Goal: Use online tool/utility

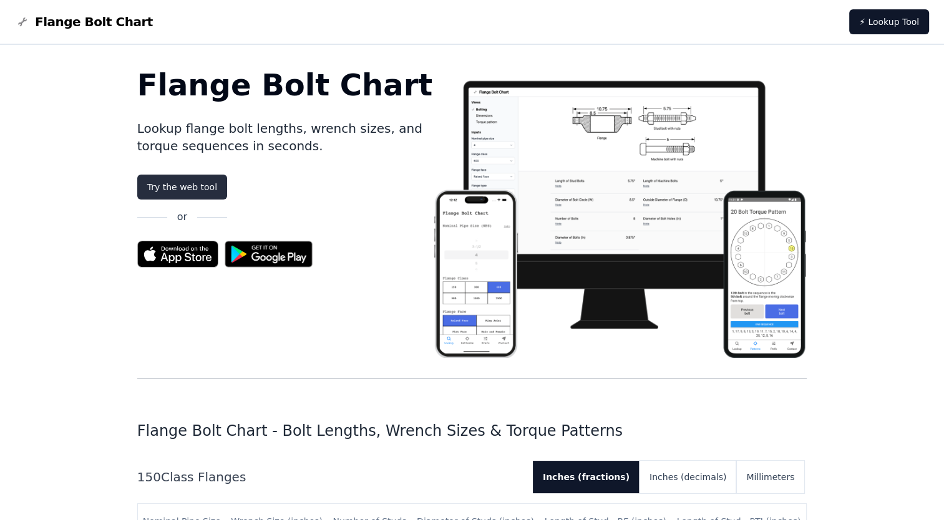
click at [183, 187] on link "Try the web tool" at bounding box center [182, 187] width 90 height 25
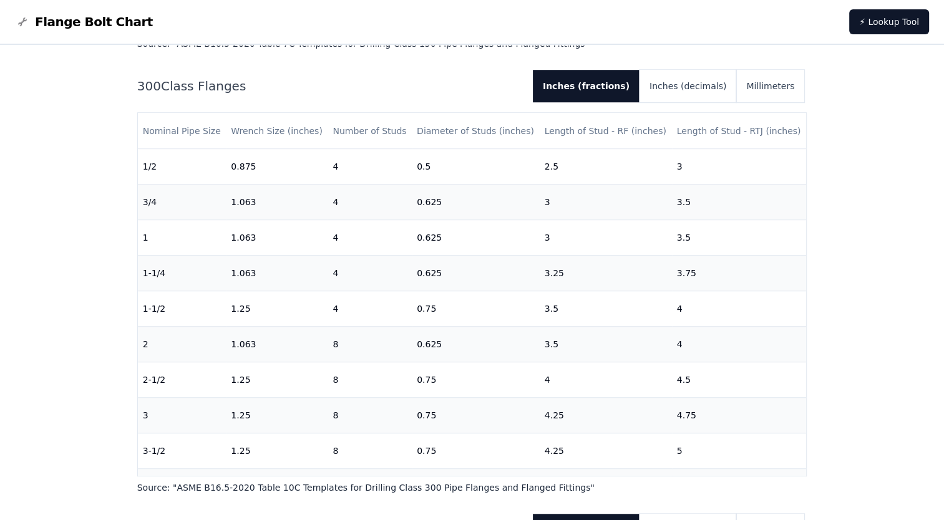
scroll to position [841, 0]
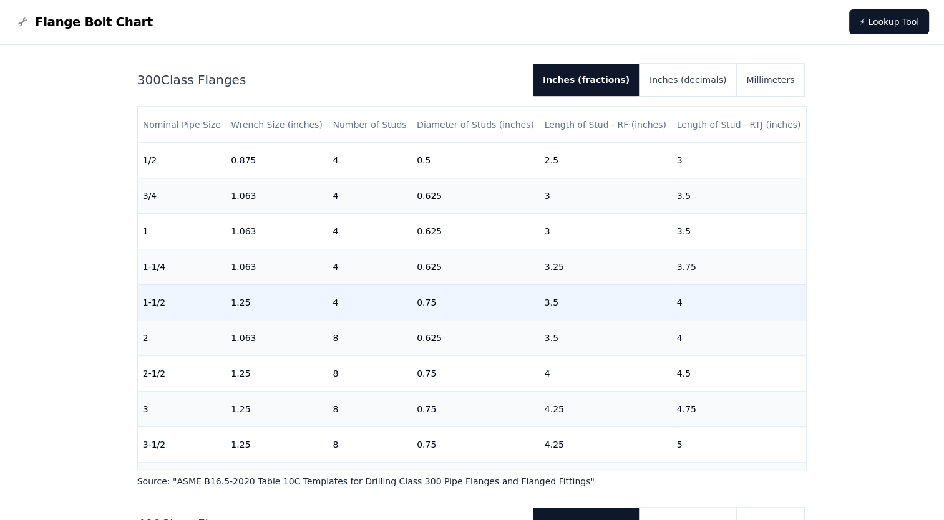
click at [272, 315] on td "1.25" at bounding box center [277, 303] width 102 height 36
click at [351, 303] on td "4" at bounding box center [370, 303] width 84 height 36
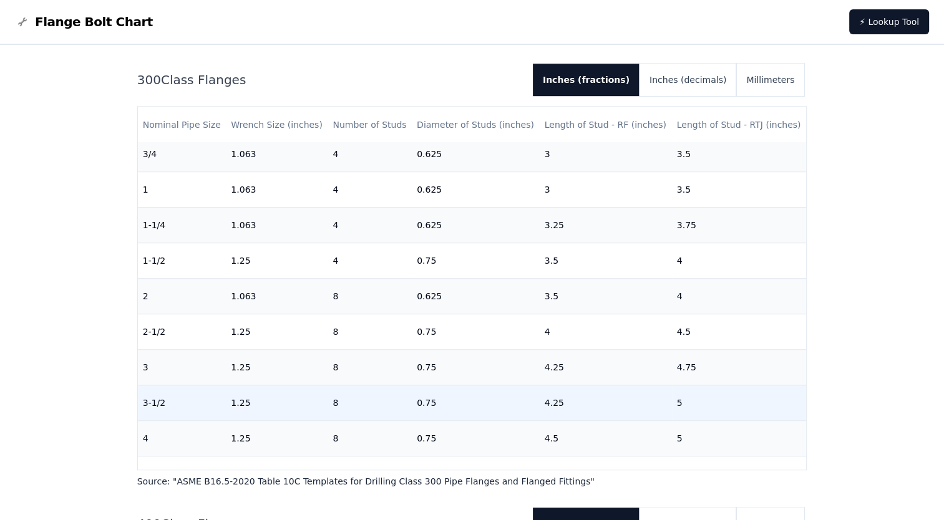
scroll to position [0, 0]
